Goal: Find specific page/section: Find specific page/section

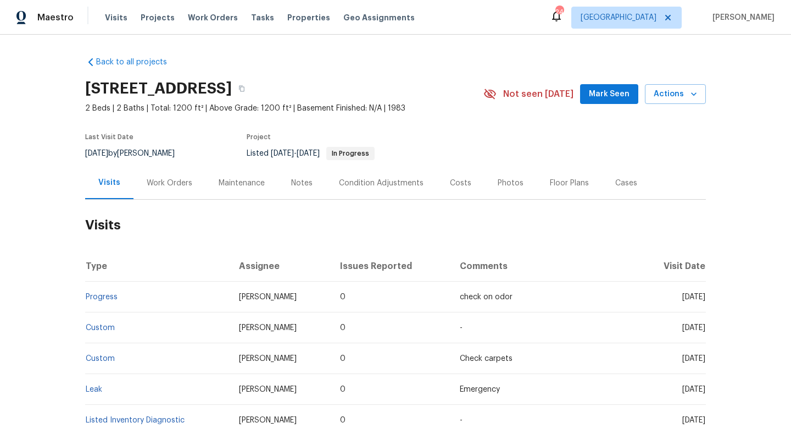
click at [176, 187] on div "Work Orders" at bounding box center [170, 183] width 46 height 11
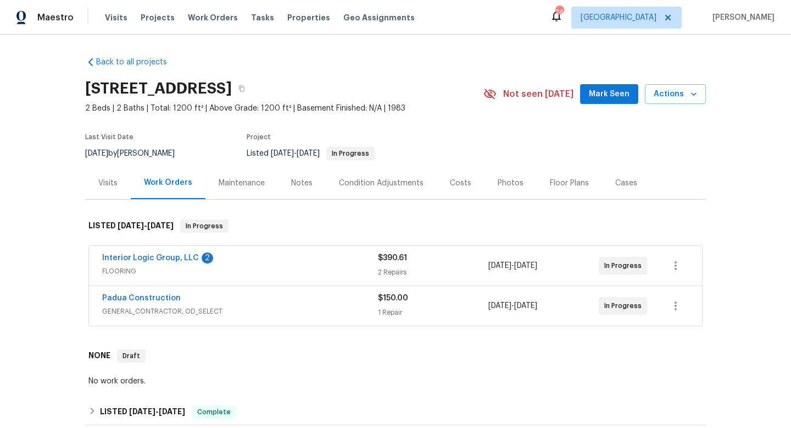
click at [285, 302] on div "Padua Construction" at bounding box center [240, 298] width 276 height 13
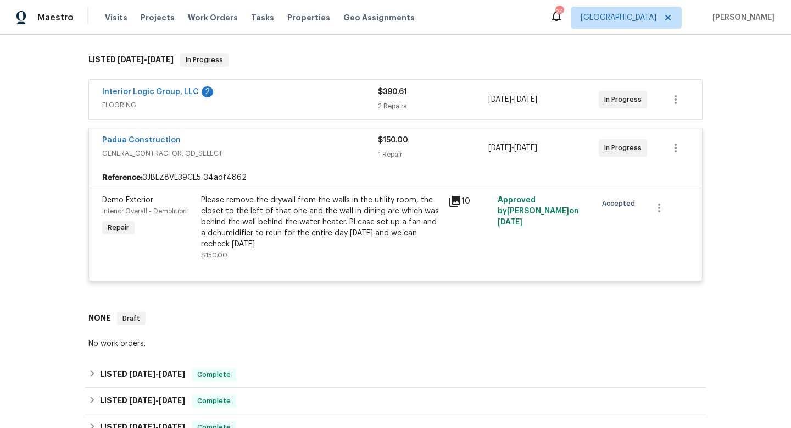
scroll to position [46, 0]
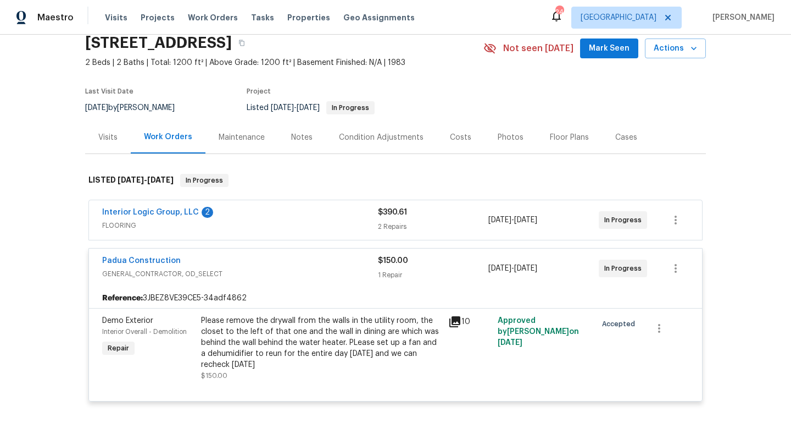
click at [331, 213] on div "Interior Logic Group, LLC 2" at bounding box center [240, 213] width 276 height 13
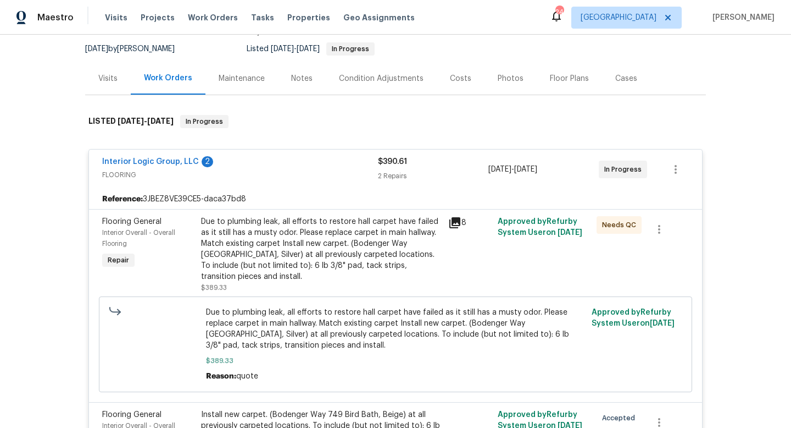
scroll to position [79, 0]
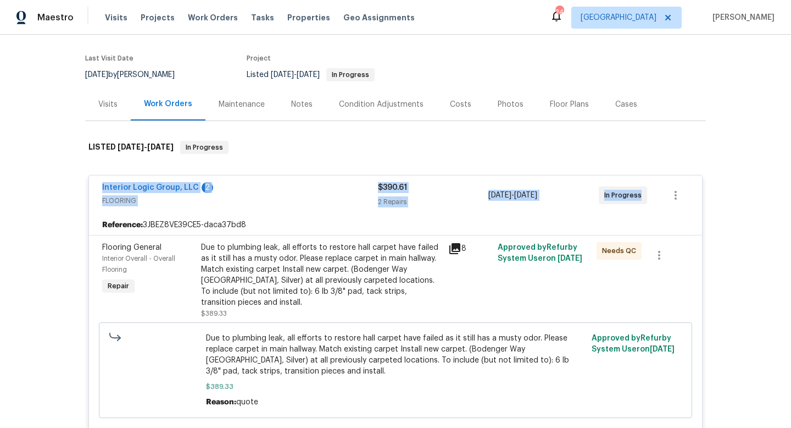
drag, startPoint x: 92, startPoint y: 182, endPoint x: 695, endPoint y: 193, distance: 603.0
click at [695, 193] on div "Interior Logic Group, LLC 2 FLOORING $390.61 2 Repairs [DATE] - [DATE] In Progr…" at bounding box center [395, 195] width 613 height 40
copy div "Interior Logic Group, LLC 2 FLOORING $390.61 2 Repairs [DATE] - [DATE] In Progr…"
click at [118, 104] on div "Visits" at bounding box center [108, 104] width 46 height 32
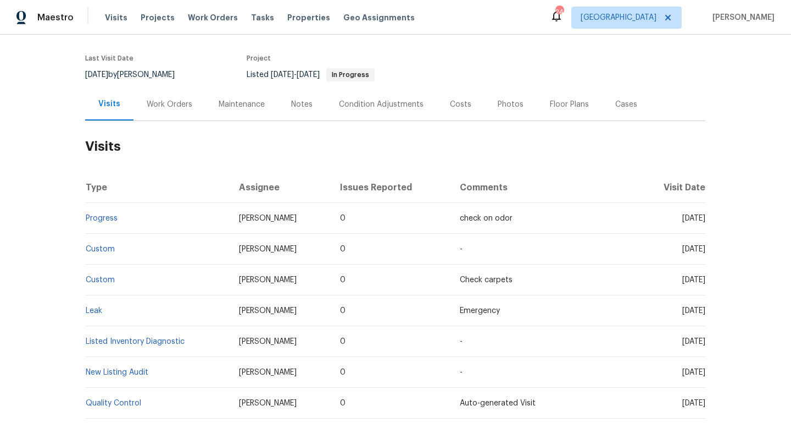
click at [186, 99] on div "Work Orders" at bounding box center [170, 104] width 46 height 11
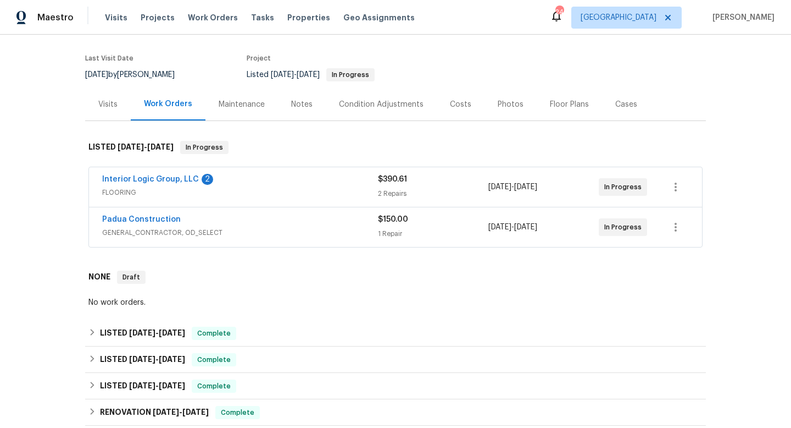
click at [113, 115] on div "Visits" at bounding box center [108, 104] width 46 height 32
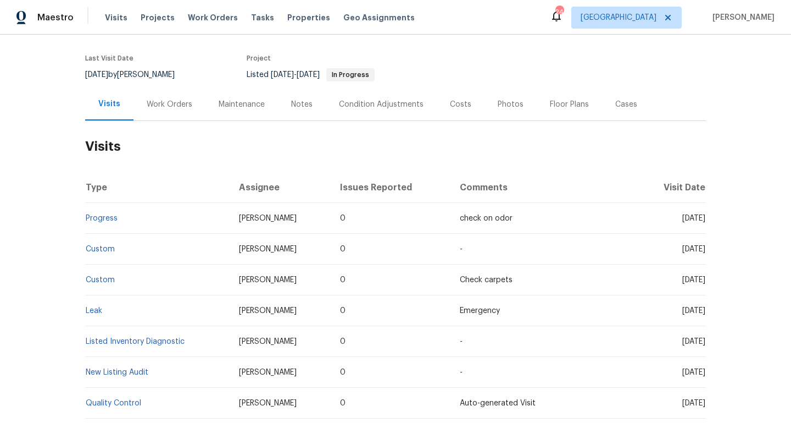
click at [165, 108] on div "Work Orders" at bounding box center [170, 104] width 46 height 11
